Goal: Entertainment & Leisure: Consume media (video, audio)

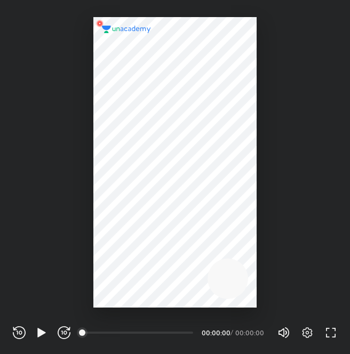
scroll to position [354, 350]
click at [43, 330] on icon "button" at bounding box center [41, 332] width 13 height 13
click at [40, 332] on icon "button" at bounding box center [41, 332] width 8 height 9
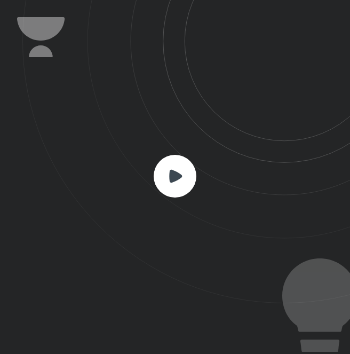
click at [162, 164] on rect at bounding box center [175, 176] width 43 height 43
click at [170, 169] on rect at bounding box center [175, 176] width 43 height 43
drag, startPoint x: 170, startPoint y: 169, endPoint x: 363, endPoint y: 164, distance: 192.3
click at [350, 0] on html "CONNECTING TO 's CLASS REWIND (J) PLAY (K) FORWARD (L) 00:00 00:00:00 / 00:00:0…" at bounding box center [175, 0] width 350 height 0
